Goal: Task Accomplishment & Management: Manage account settings

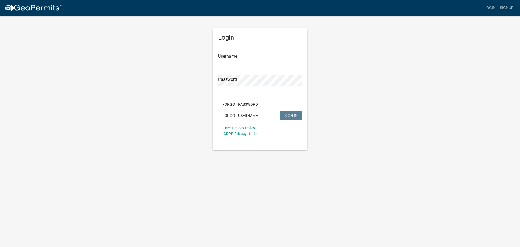
type input "[PERSON_NAME]"
click at [290, 115] on span "SIGN IN" at bounding box center [290, 115] width 13 height 4
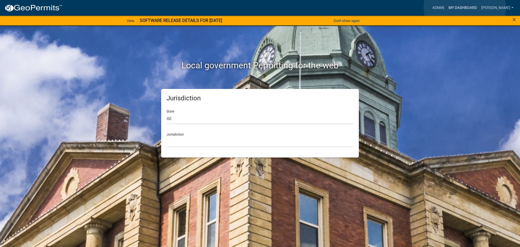
click at [465, 7] on link "My Dashboard" at bounding box center [462, 8] width 33 height 10
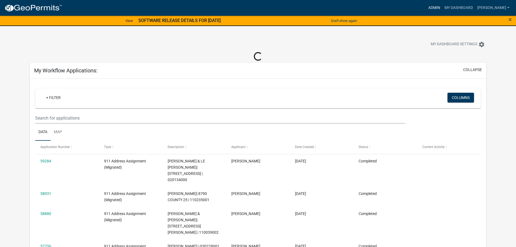
click at [438, 7] on link "Admin" at bounding box center [434, 8] width 16 height 10
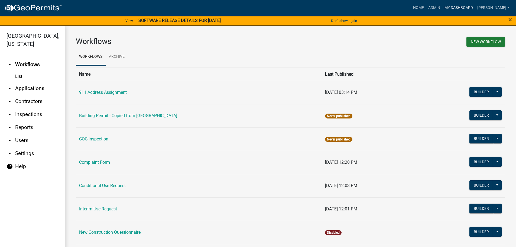
click at [465, 6] on link "My Dashboard" at bounding box center [458, 8] width 33 height 10
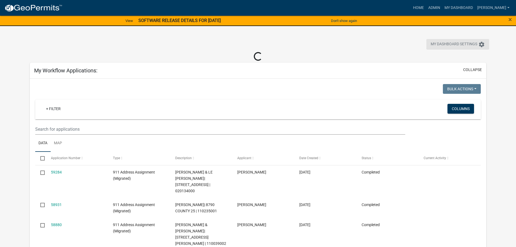
click at [472, 46] on span "My Dashboard Settings" at bounding box center [454, 44] width 47 height 7
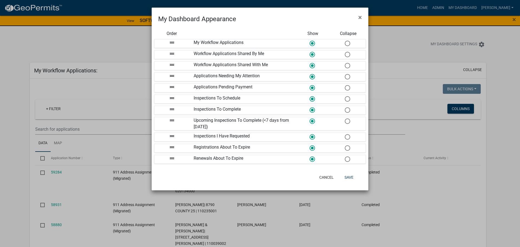
click at [349, 46] on span at bounding box center [347, 44] width 11 height 12
click at [345, 41] on input "radio" at bounding box center [345, 41] width 0 height 0
click at [347, 54] on span at bounding box center [347, 55] width 11 height 12
click at [345, 52] on input "radio" at bounding box center [345, 52] width 0 height 0
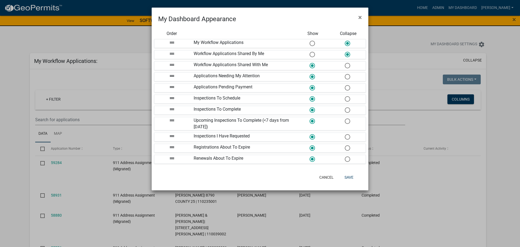
click at [349, 64] on span at bounding box center [347, 66] width 11 height 12
click at [345, 63] on input "radio" at bounding box center [345, 63] width 0 height 0
click at [349, 89] on span at bounding box center [347, 88] width 11 height 12
click at [345, 85] on input "radio" at bounding box center [345, 85] width 0 height 0
click at [348, 99] on span at bounding box center [347, 99] width 11 height 12
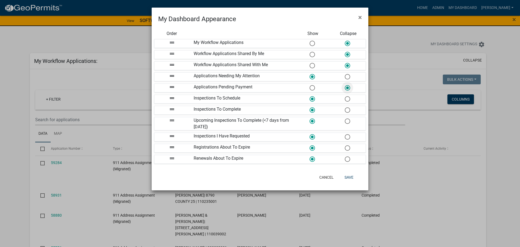
click at [345, 96] on input "radio" at bounding box center [345, 96] width 0 height 0
click at [348, 111] on span at bounding box center [347, 110] width 11 height 12
click at [345, 107] on input "radio" at bounding box center [345, 107] width 0 height 0
click at [348, 122] on span at bounding box center [347, 121] width 11 height 12
click at [345, 118] on input "radio" at bounding box center [345, 118] width 0 height 0
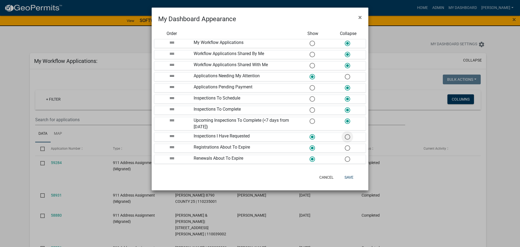
click at [348, 138] on span at bounding box center [347, 137] width 11 height 12
click at [345, 134] on input "radio" at bounding box center [345, 134] width 0 height 0
click at [347, 150] on span at bounding box center [347, 148] width 11 height 12
click at [345, 145] on input "radio" at bounding box center [345, 145] width 0 height 0
click at [346, 160] on span at bounding box center [347, 159] width 11 height 12
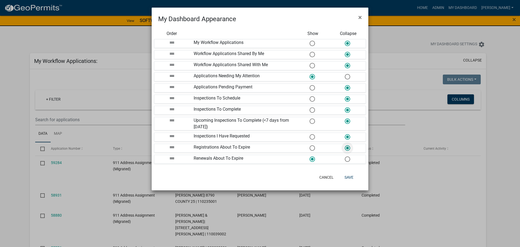
click at [345, 156] on input "radio" at bounding box center [345, 156] width 0 height 0
click at [349, 172] on div "Cancel Save" at bounding box center [296, 177] width 134 height 14
click at [349, 175] on button "Save" at bounding box center [349, 177] width 18 height 10
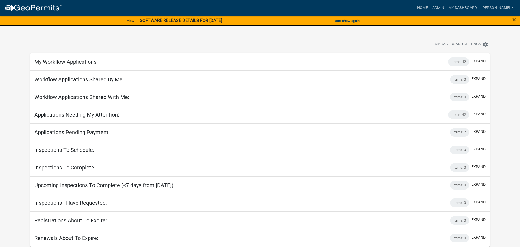
click at [478, 115] on button "expand" at bounding box center [478, 114] width 14 height 6
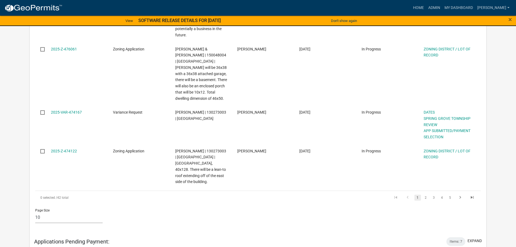
scroll to position [569, 0]
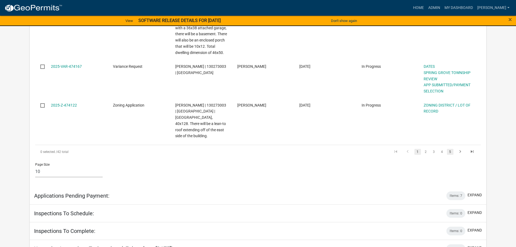
click at [450, 149] on link "5" at bounding box center [450, 152] width 7 height 6
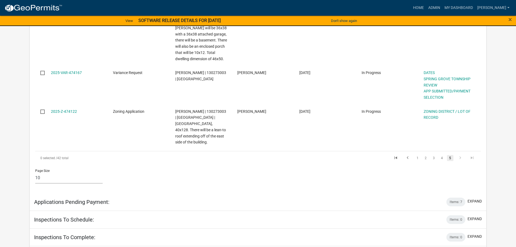
click at [450, 155] on link "5" at bounding box center [450, 158] width 7 height 6
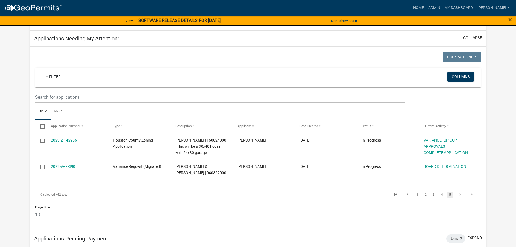
scroll to position [73, 0]
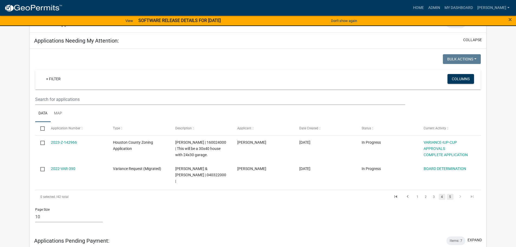
click at [443, 198] on link "4" at bounding box center [442, 197] width 7 height 6
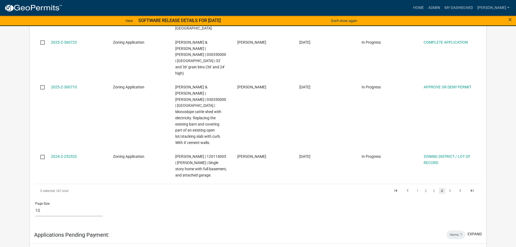
scroll to position [425, 0]
click at [433, 187] on link "3" at bounding box center [434, 190] width 7 height 6
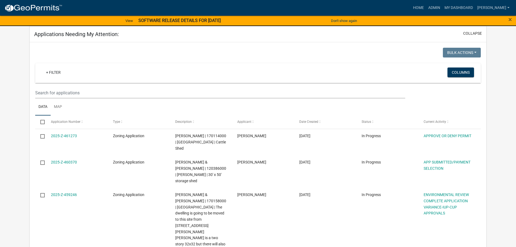
scroll to position [81, 0]
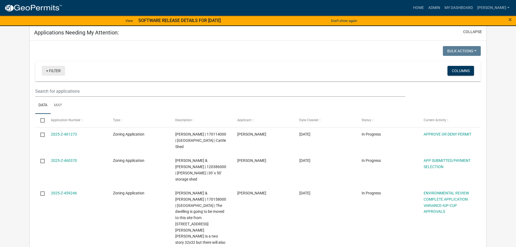
click at [47, 71] on link "+ Filter" at bounding box center [53, 71] width 23 height 10
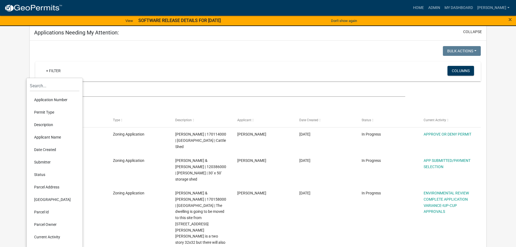
click at [46, 110] on li "Permit Type" at bounding box center [55, 112] width 50 height 12
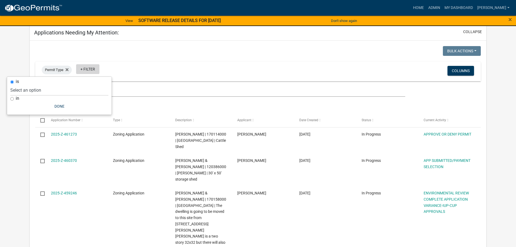
click at [83, 70] on link "+ Filter" at bounding box center [87, 69] width 23 height 10
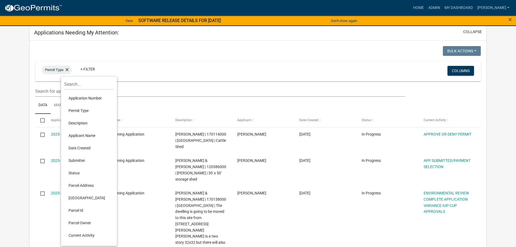
click at [76, 111] on li "Permit Type" at bounding box center [89, 110] width 50 height 12
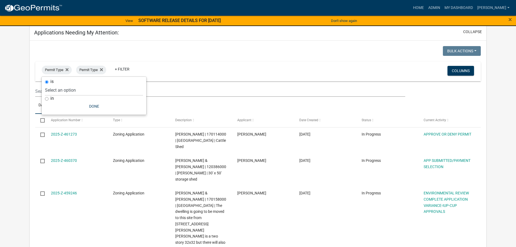
click at [166, 67] on div "Permit Type Permit Type + Filter" at bounding box center [185, 71] width 294 height 14
click at [102, 70] on icon at bounding box center [101, 69] width 3 height 3
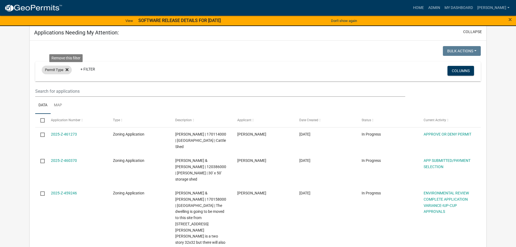
click at [67, 71] on icon at bounding box center [67, 69] width 3 height 3
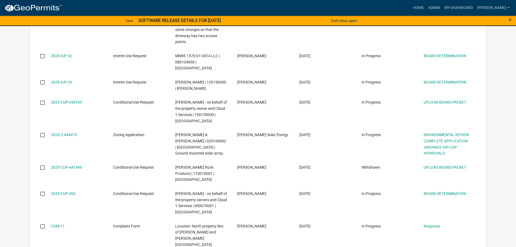
scroll to position [352, 0]
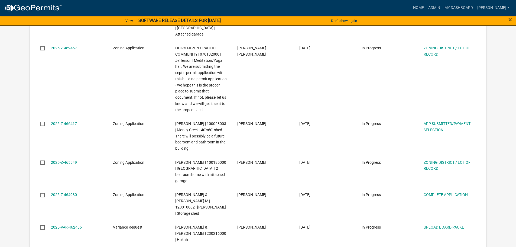
scroll to position [420, 0]
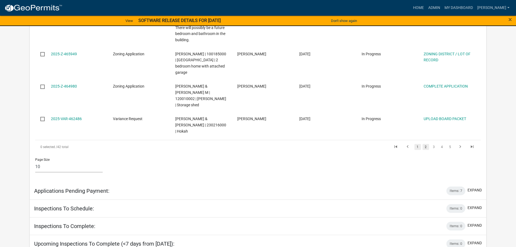
click at [416, 144] on link "1" at bounding box center [417, 147] width 7 height 6
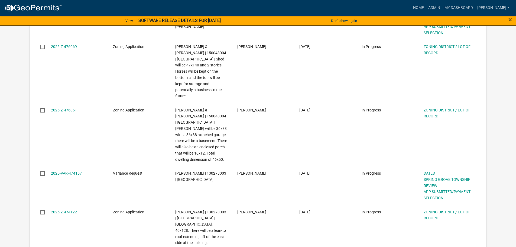
scroll to position [510, 0]
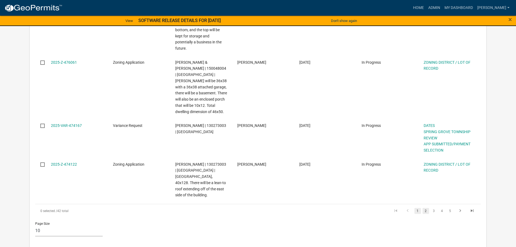
click at [425, 208] on link "2" at bounding box center [426, 211] width 7 height 6
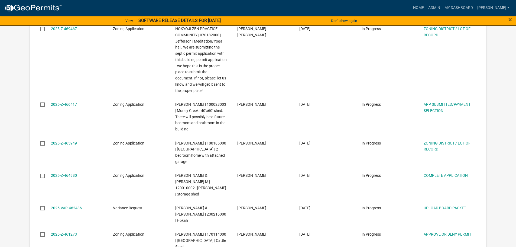
scroll to position [352, 0]
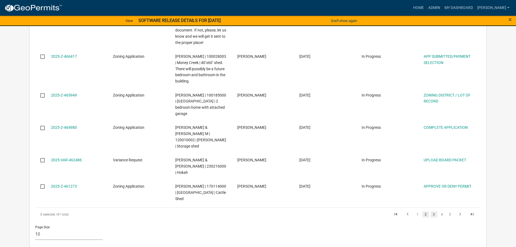
click at [433, 211] on link "3" at bounding box center [434, 214] width 7 height 6
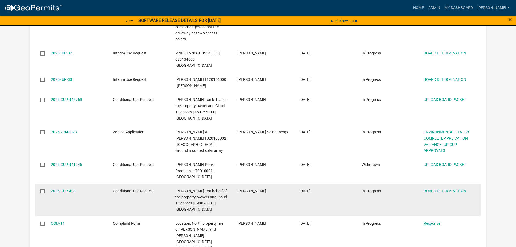
scroll to position [408, 0]
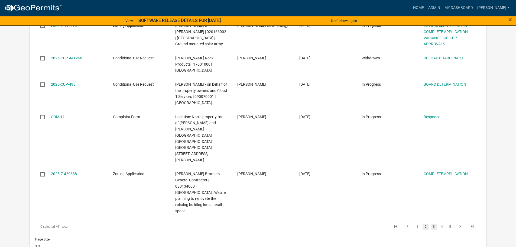
click at [425, 224] on link "2" at bounding box center [426, 227] width 7 height 6
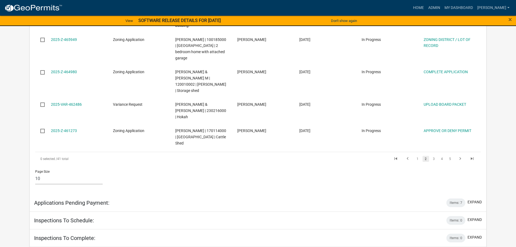
scroll to position [395, 0]
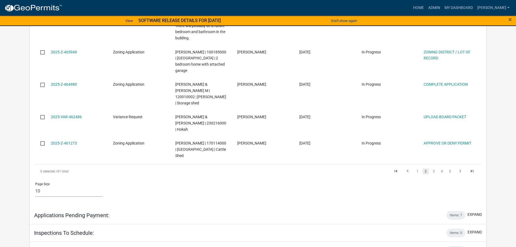
click at [425, 178] on div "Page Size 10 25 50 100" at bounding box center [258, 189] width 454 height 23
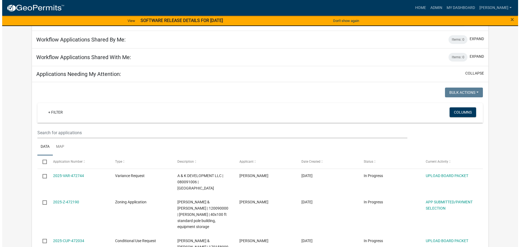
scroll to position [0, 0]
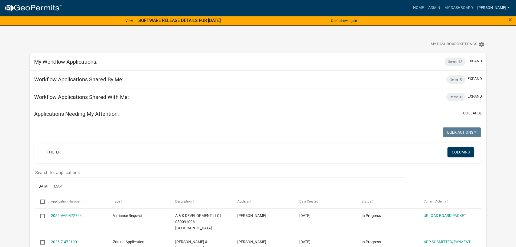
click at [500, 8] on link "[PERSON_NAME]" at bounding box center [493, 8] width 37 height 10
click at [480, 51] on link "Logout" at bounding box center [489, 52] width 43 height 13
